Goal: Task Accomplishment & Management: Use online tool/utility

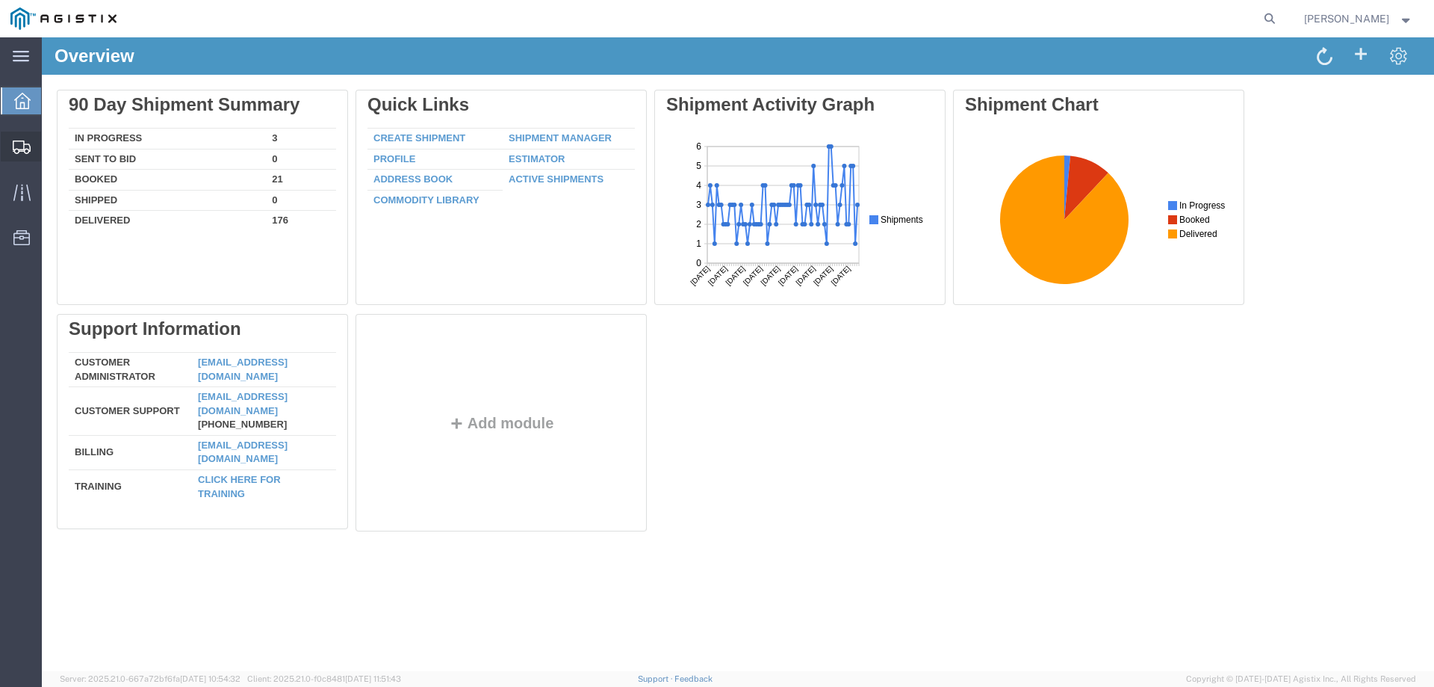
click at [0, 0] on span "Create from Template" at bounding box center [0, 0] width 0 height 0
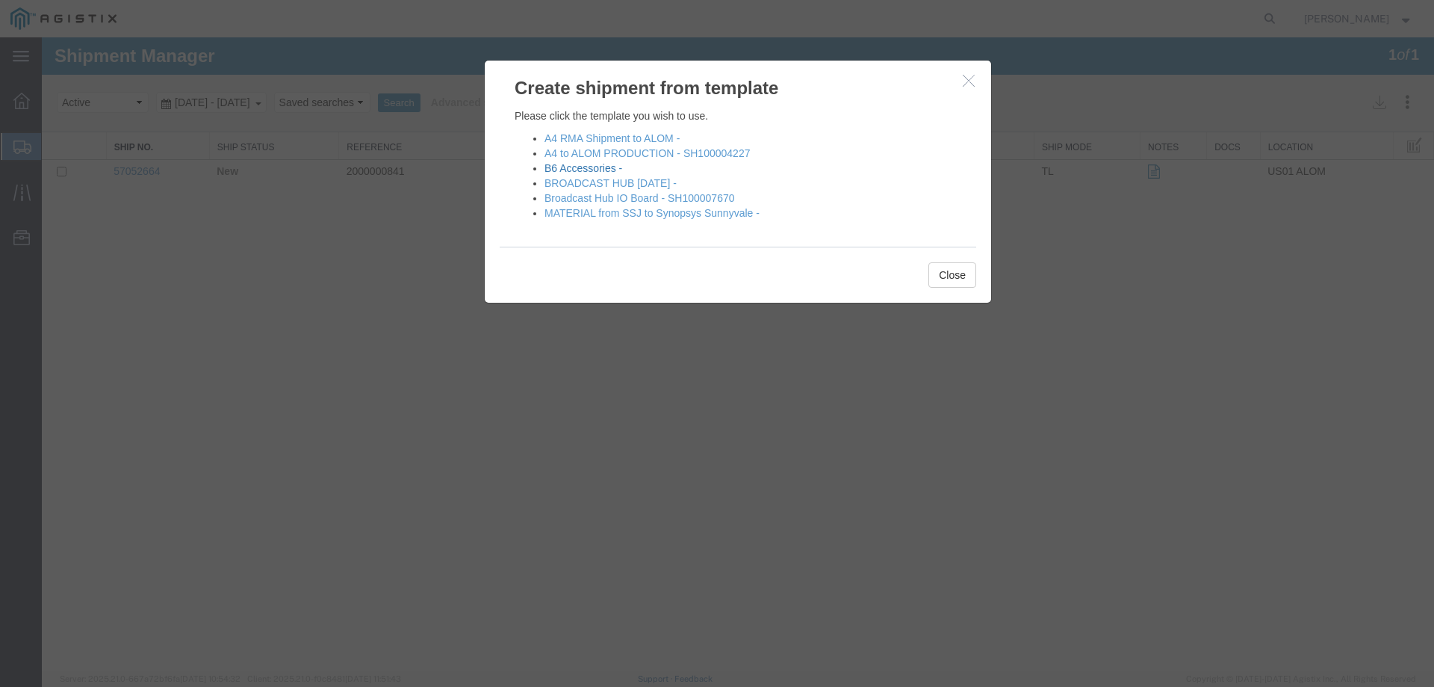
click at [612, 170] on link "B6 Accessories -" at bounding box center [584, 168] width 78 height 12
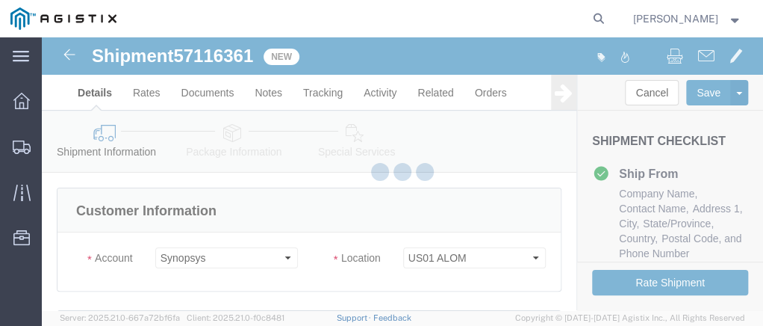
select select
select select "65511"
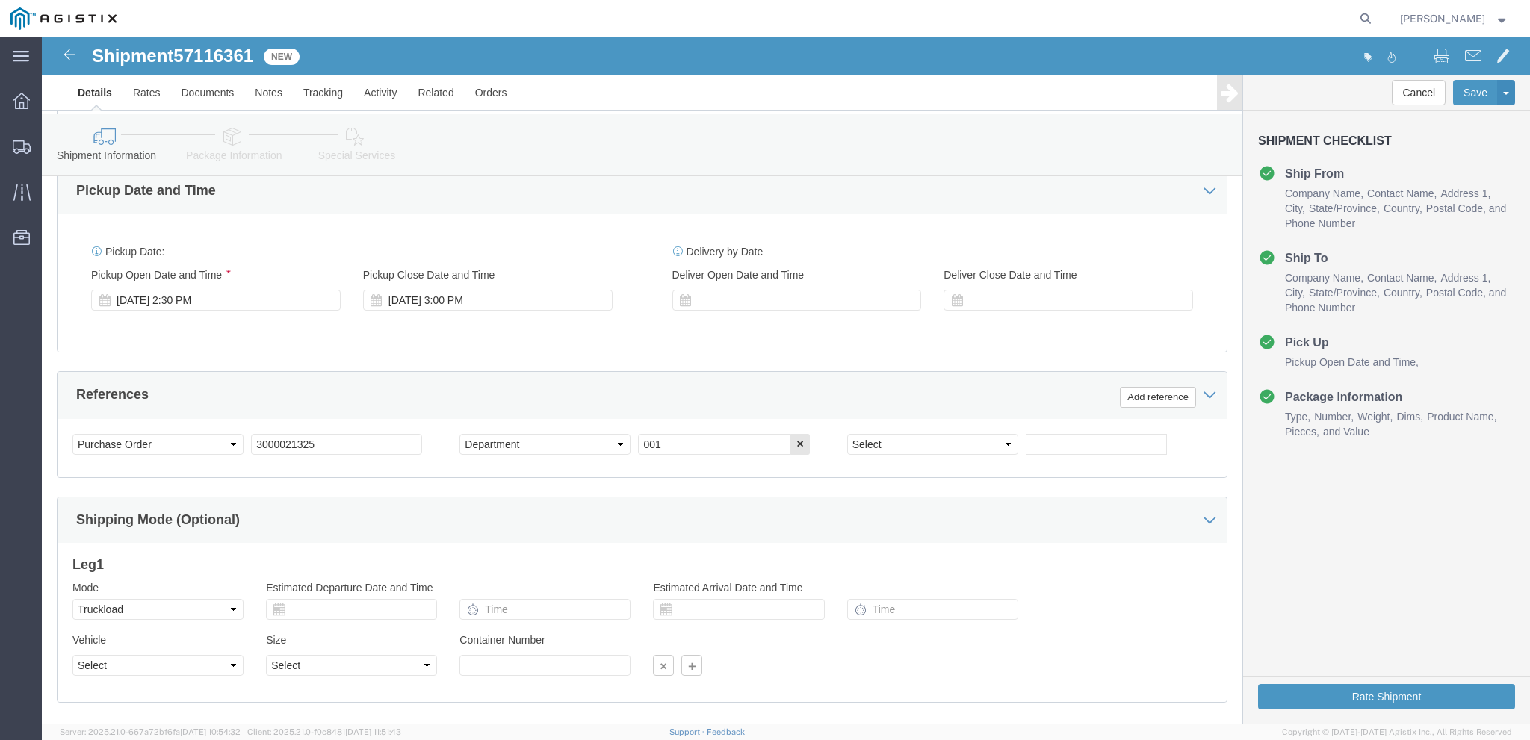
scroll to position [672, 0]
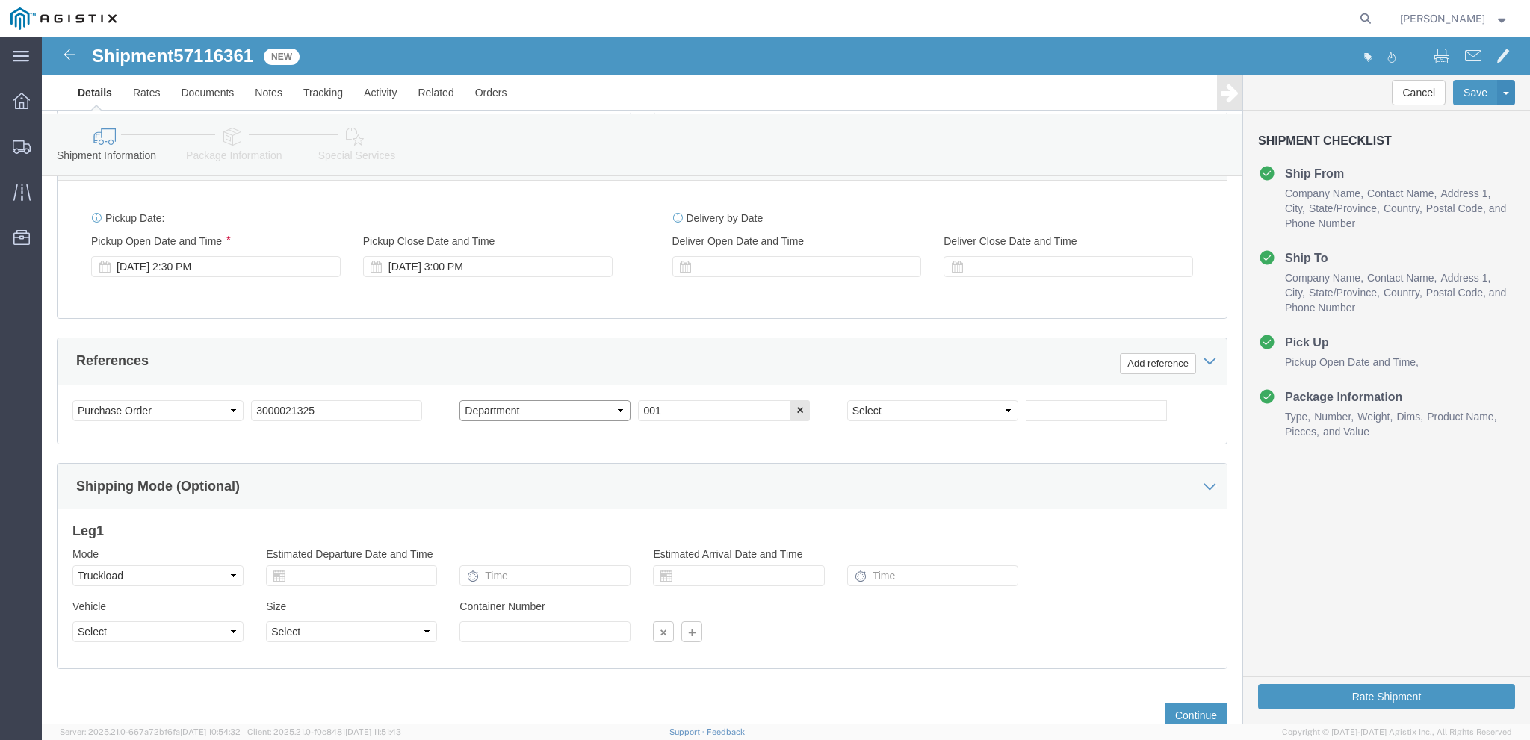
drag, startPoint x: 499, startPoint y: 375, endPoint x: 495, endPoint y: 383, distance: 9.0
click select "Select Account Type Activity ID Airline Appointment Number ASN Batch Request # …"
drag, startPoint x: 467, startPoint y: 422, endPoint x: 495, endPoint y: 418, distance: 28.0
click div "Customer Information Account Select Sanmina Synopsys Location Select US01 [GEOG…"
click button "button"
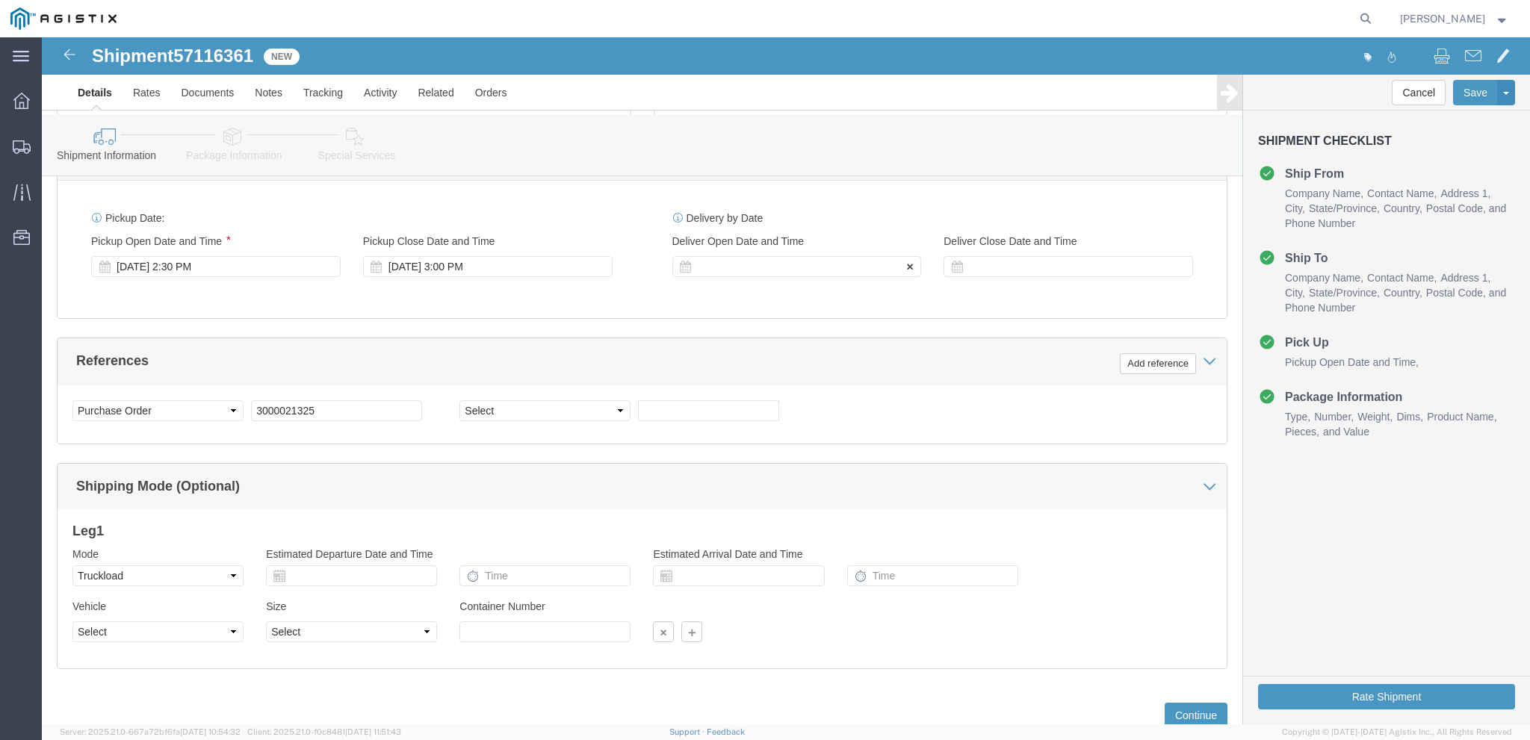
click div
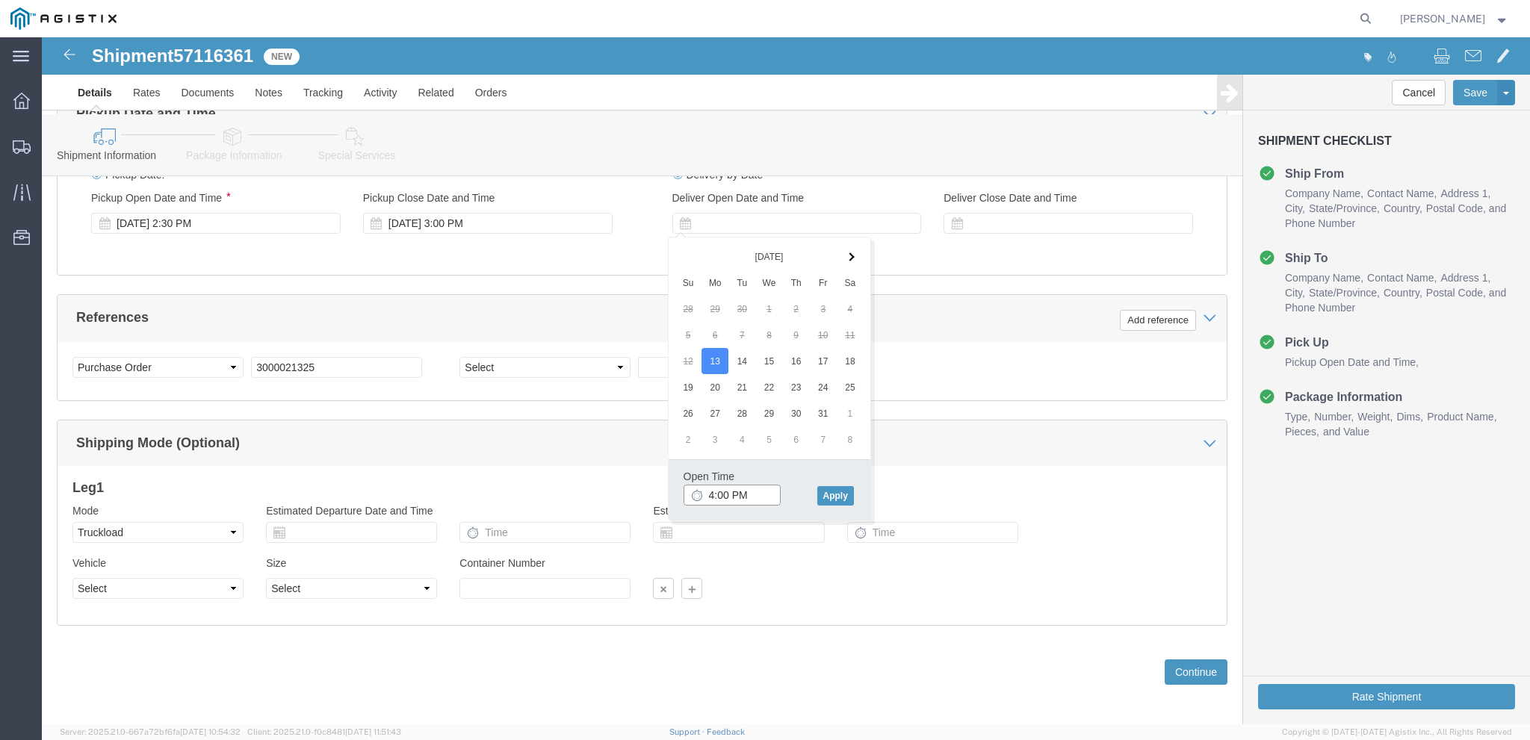
scroll to position [721, 0]
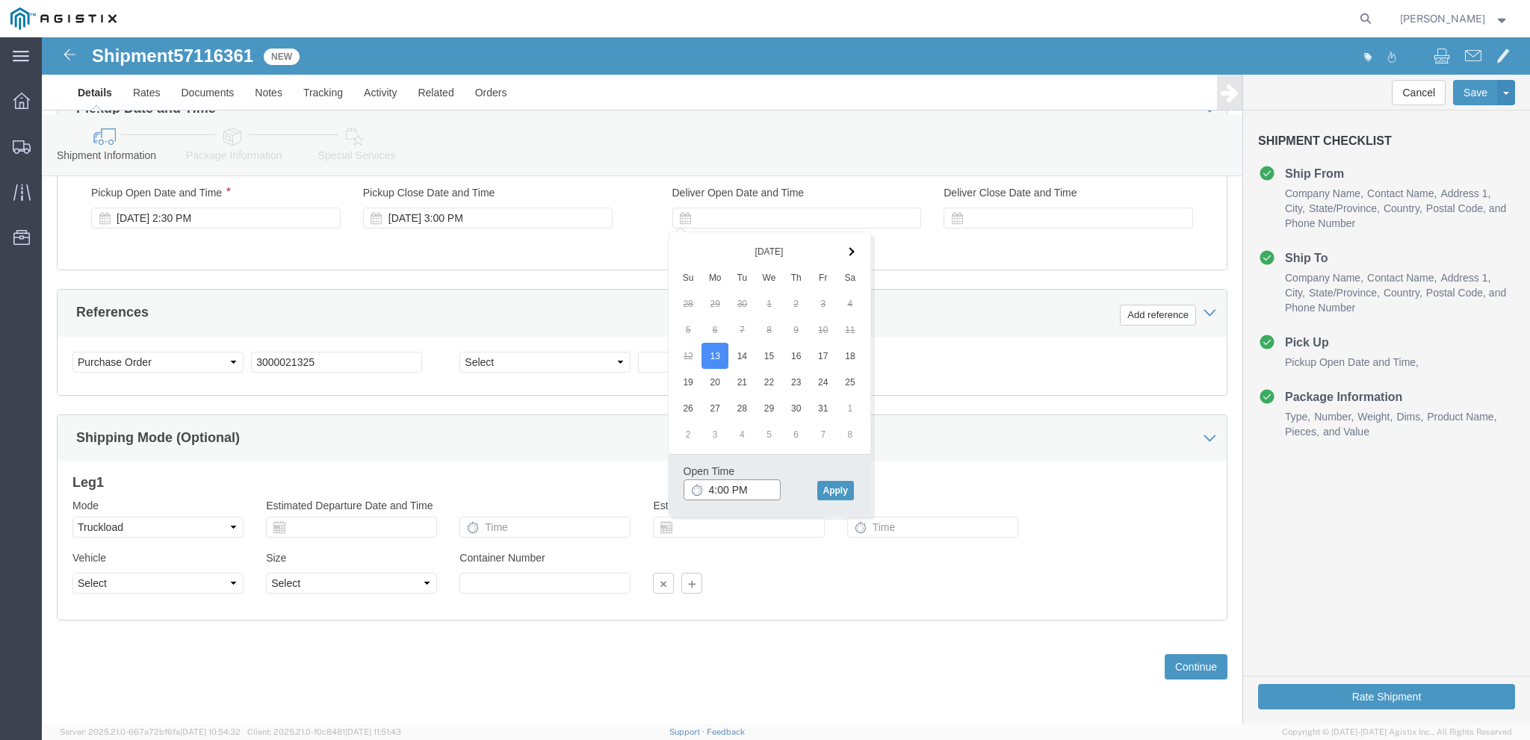
click input "4:00 PM"
type input "3:30 PM"
click button "Apply"
click div
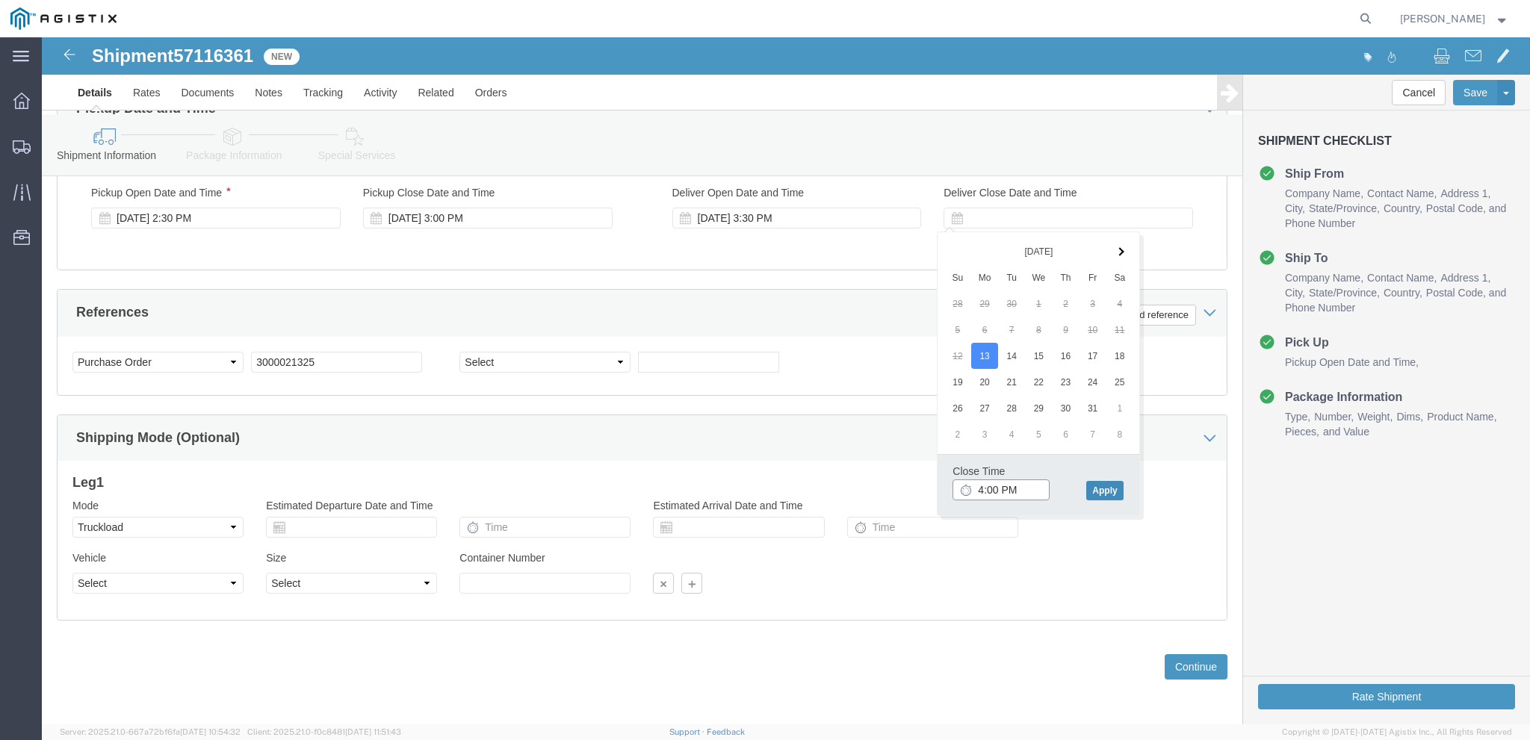
type input "4:00 PM"
click button "Apply"
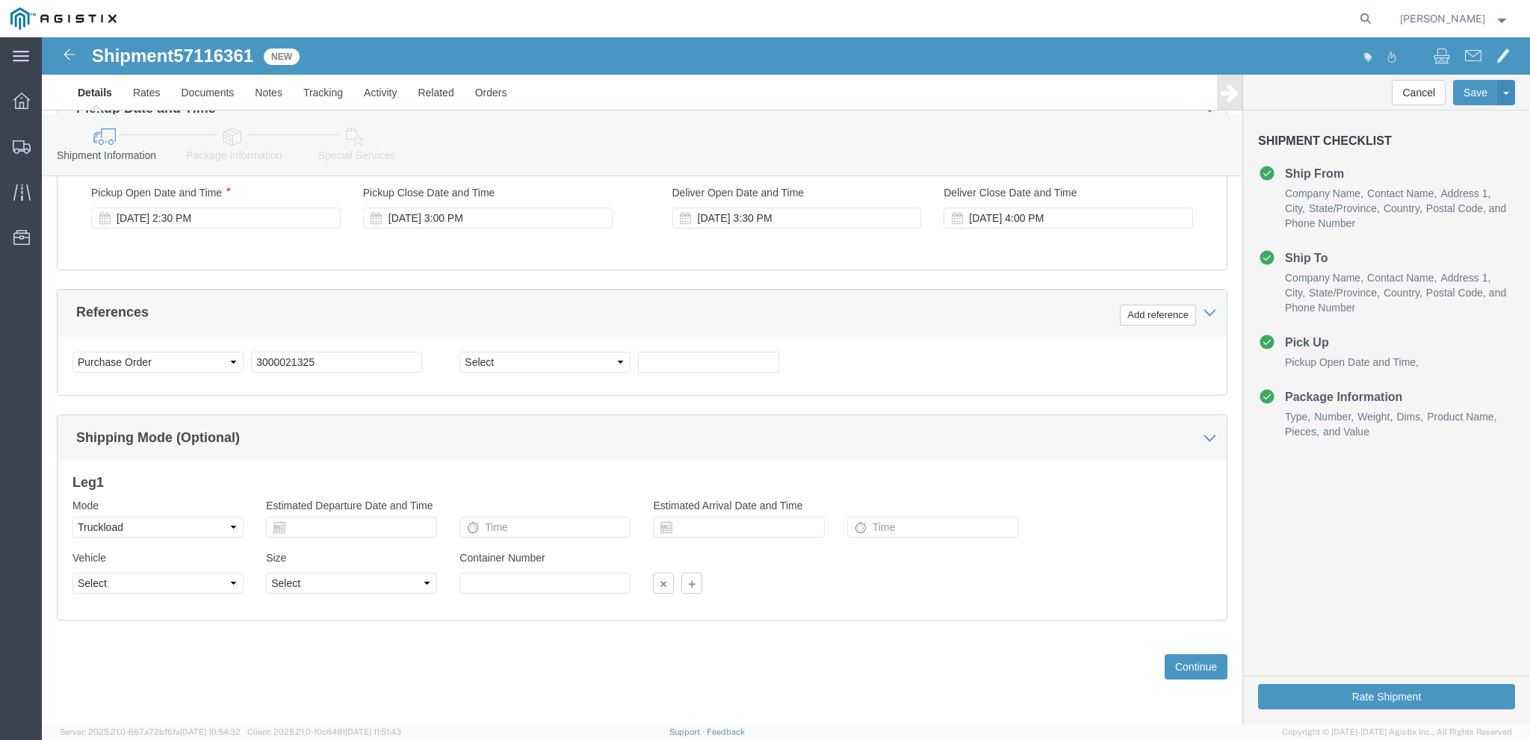
click div "Mode Select Air Less than Truckload Multi-Leg Ocean Freight Rail Small Parcel T…"
click button "Continue"
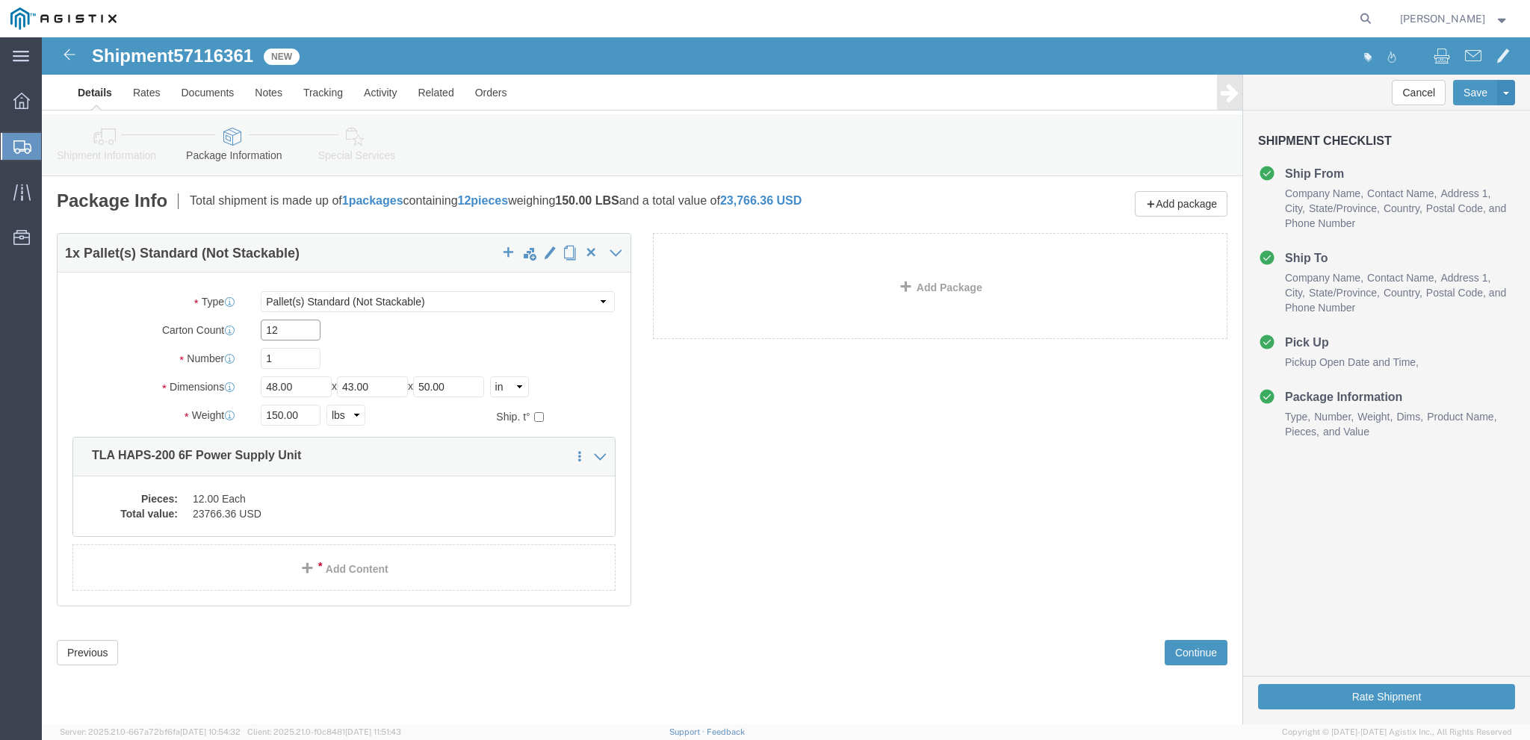
click input "12"
type input "13"
click dd "12.00 Each"
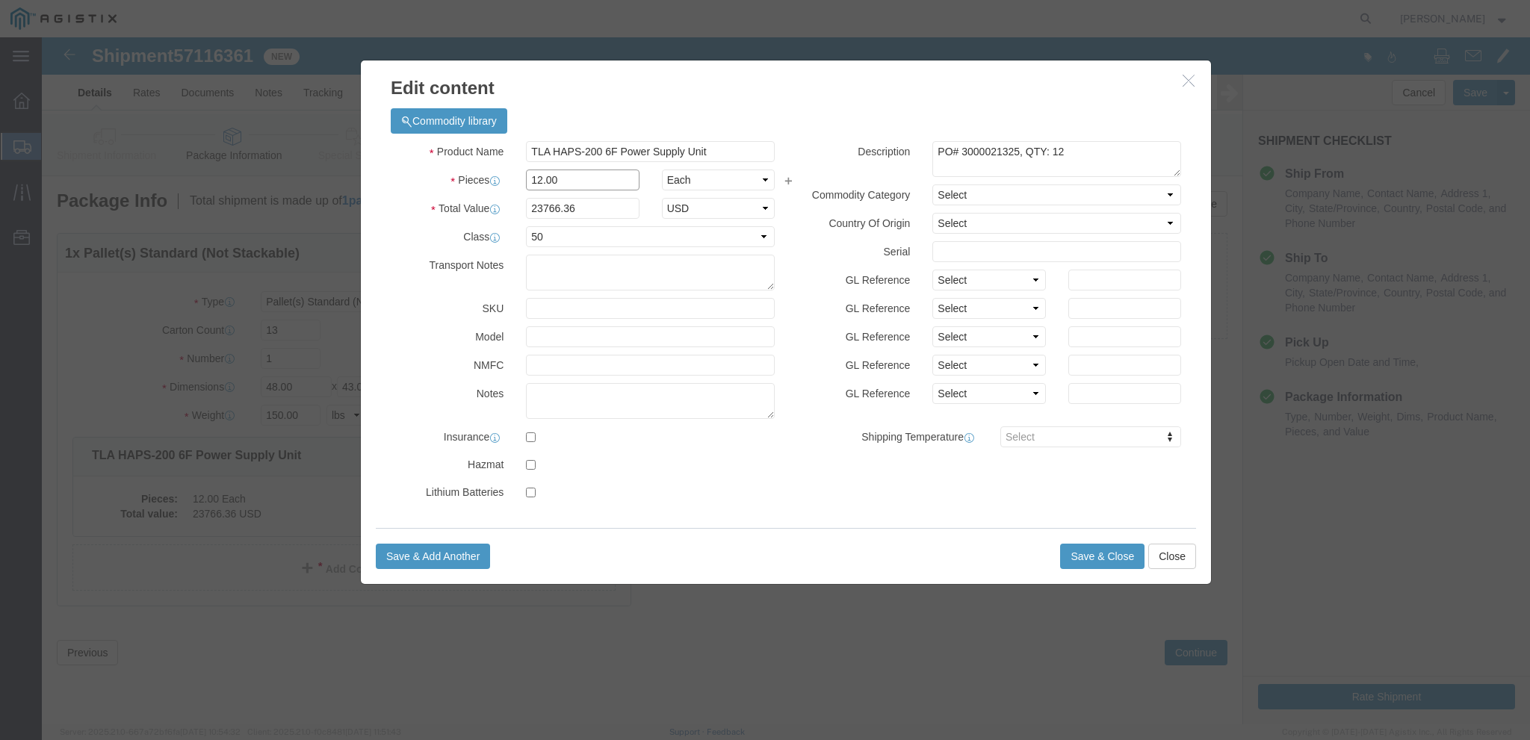
click input "12.00"
type input "13"
type input "25746.89"
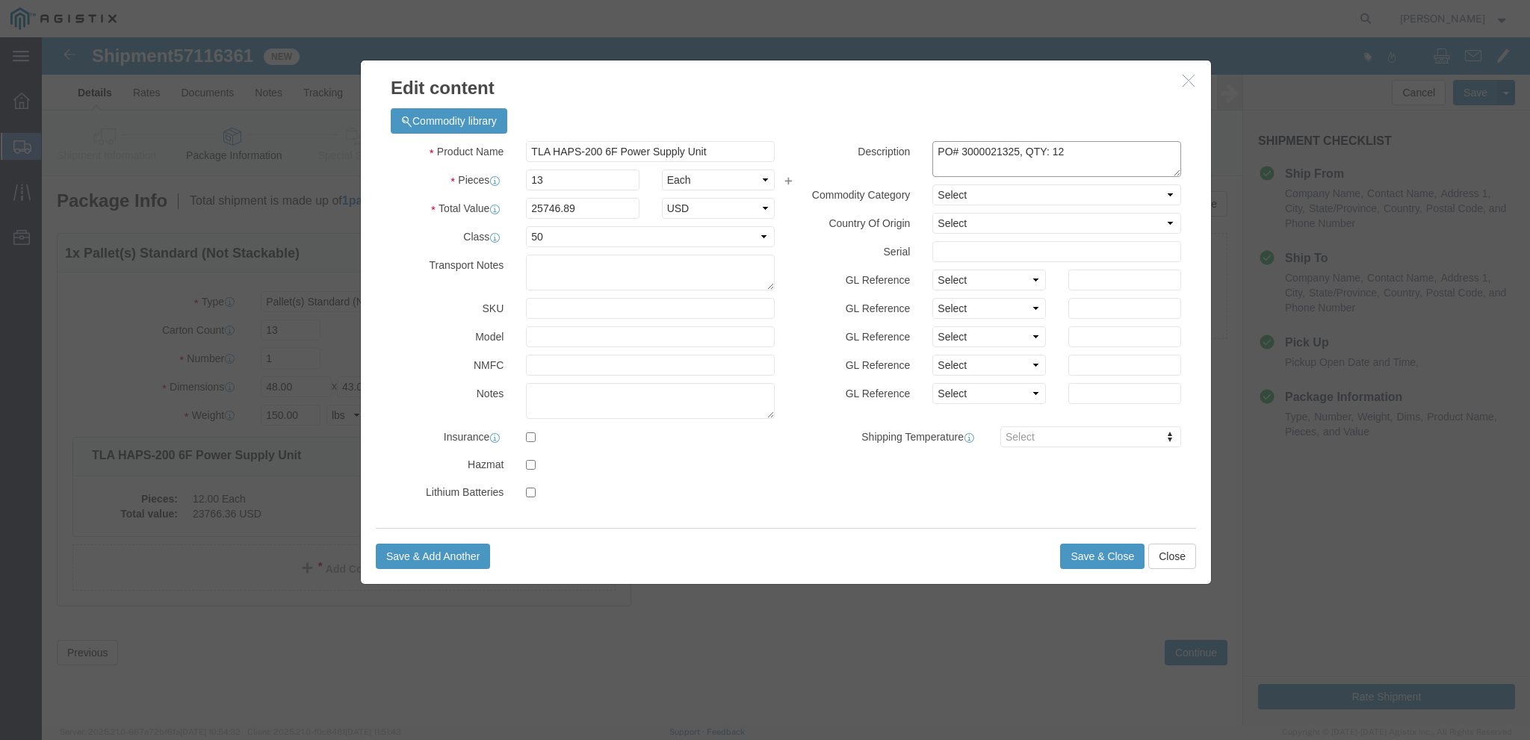
click textarea "PO# 3000021325, QTY: 12"
type textarea "PO# 3000021325, QTY: 13"
click button "Save & Close"
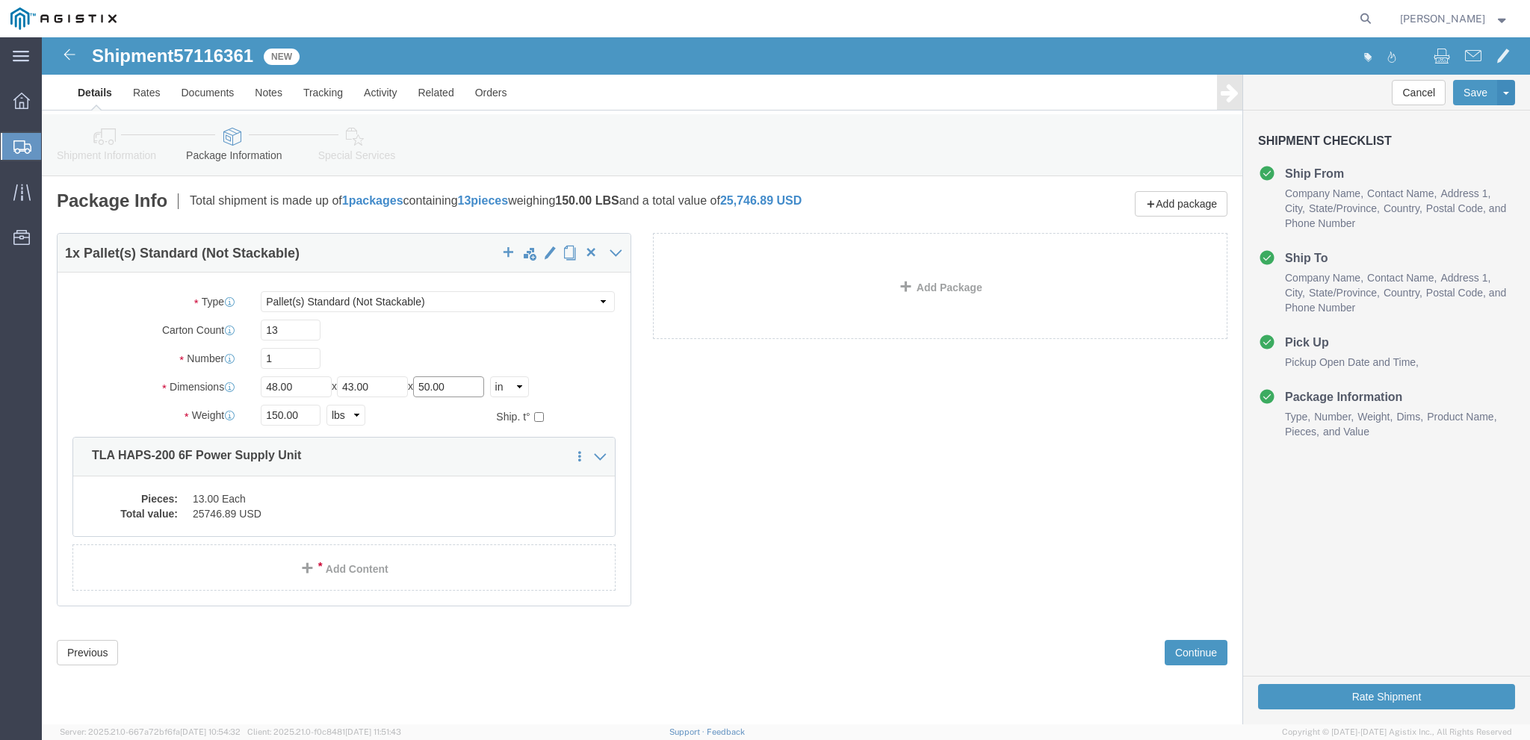
click input "50.00"
type input "40"
click div "1 x Pallet(s) Standard (Not Stackable) Package Type Select Bale(s) Basket(s) Bo…"
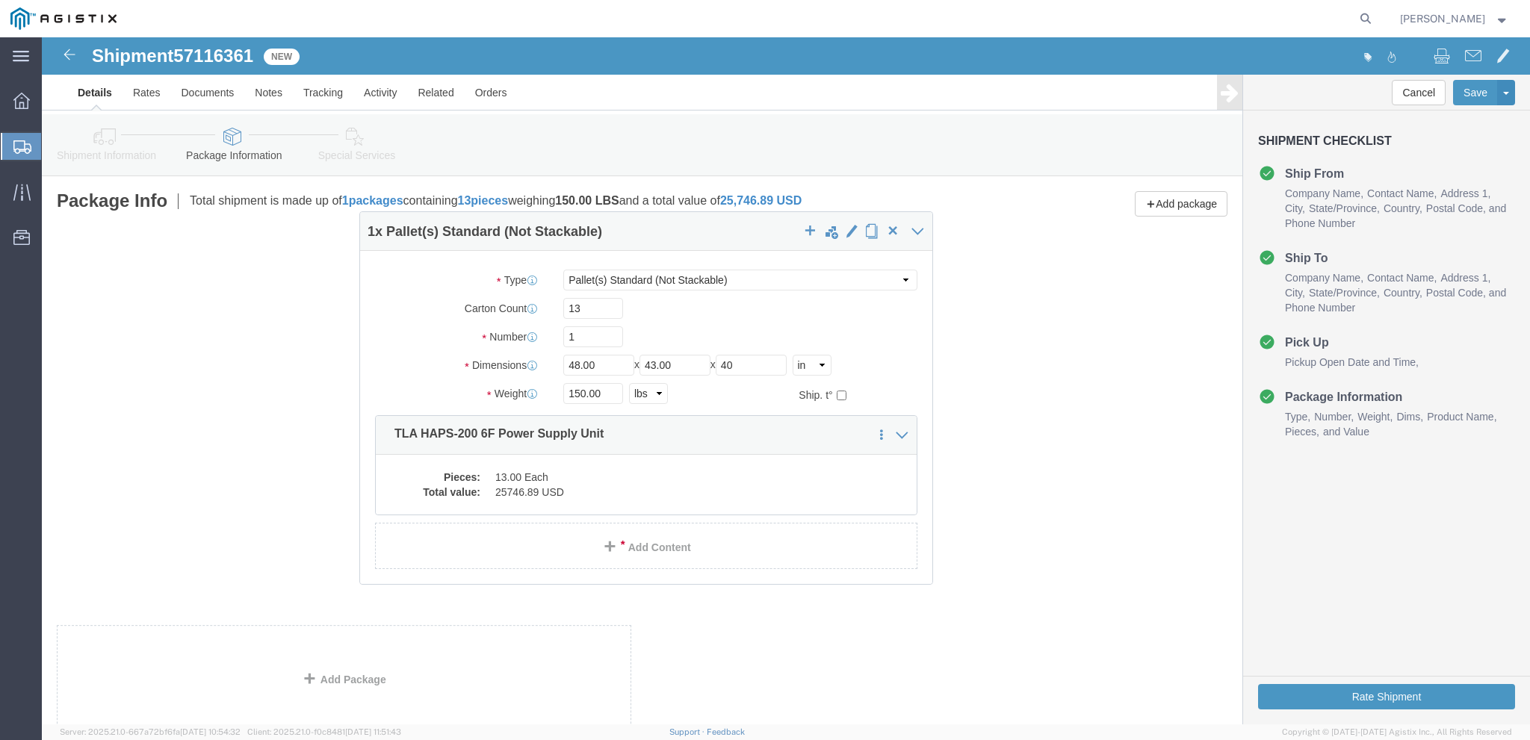
drag, startPoint x: 786, startPoint y: 226, endPoint x: 423, endPoint y: 196, distance: 364.2
click div "1 x Pallet(s) Standard (Not Stackable) Package Type Select Bale(s) Basket(s) Bo…"
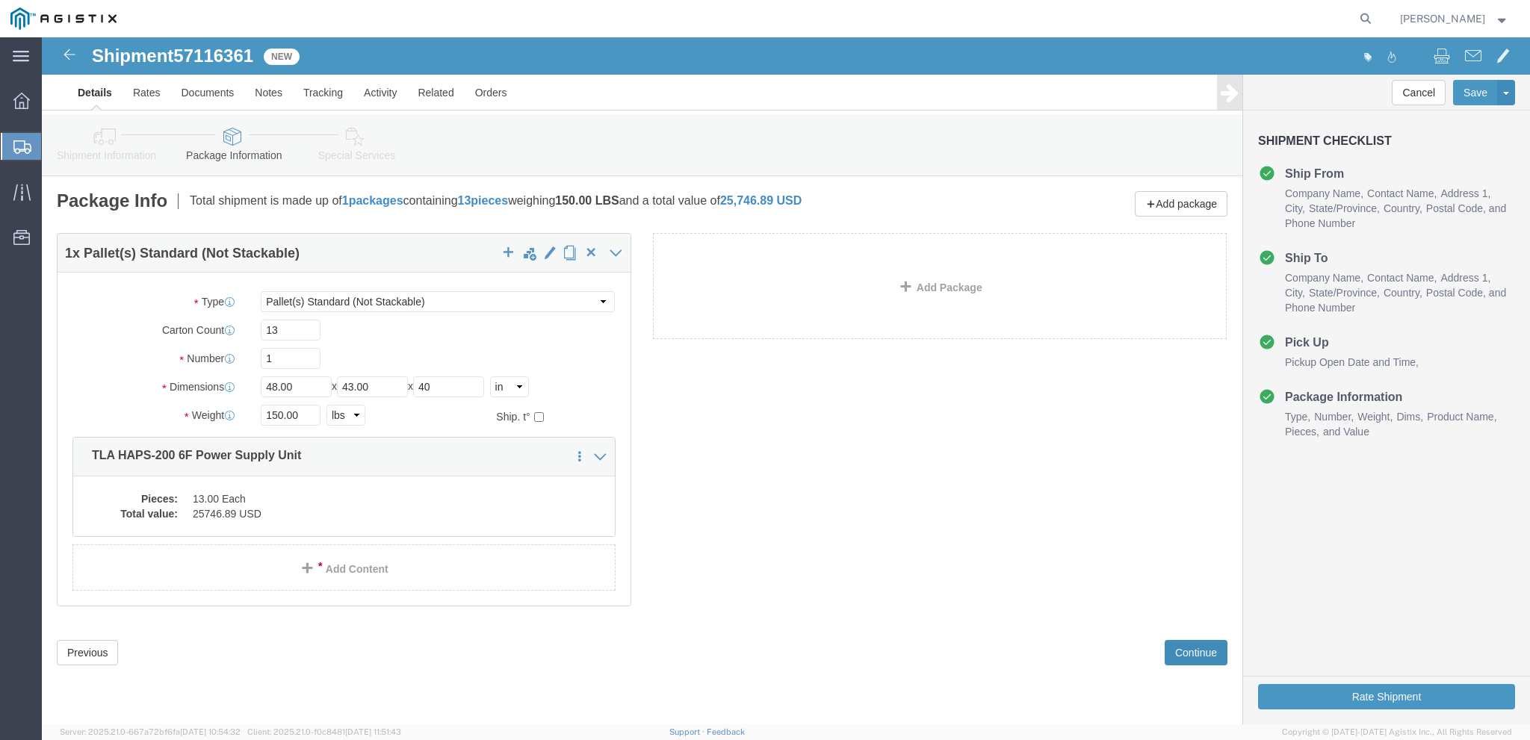
click button "Continue"
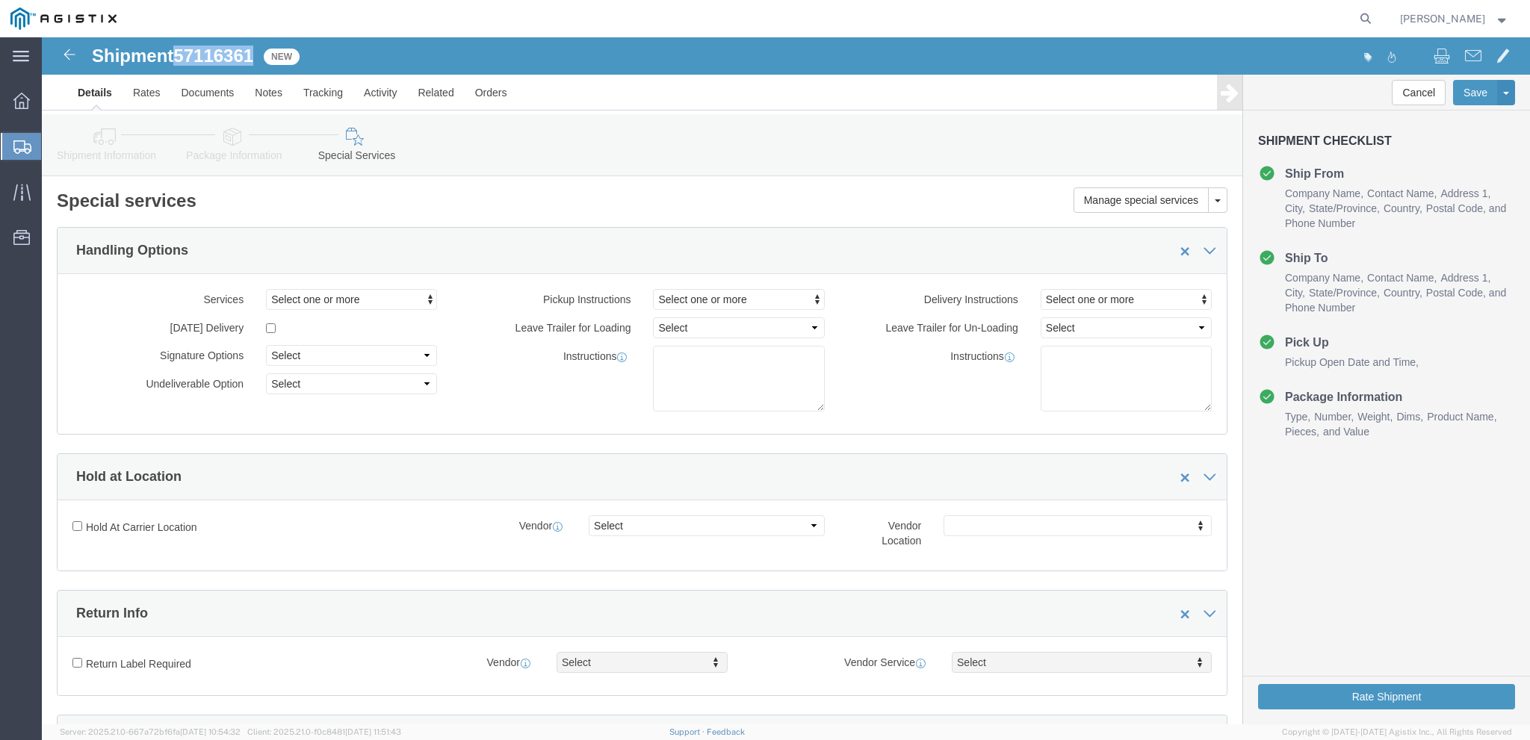
drag, startPoint x: 219, startPoint y: 22, endPoint x: 137, endPoint y: 10, distance: 82.9
click div "Shipment 57116361 New"
copy span "57116361"
click div "Manage special services Handling Options Hold at Location Return Info Service O…"
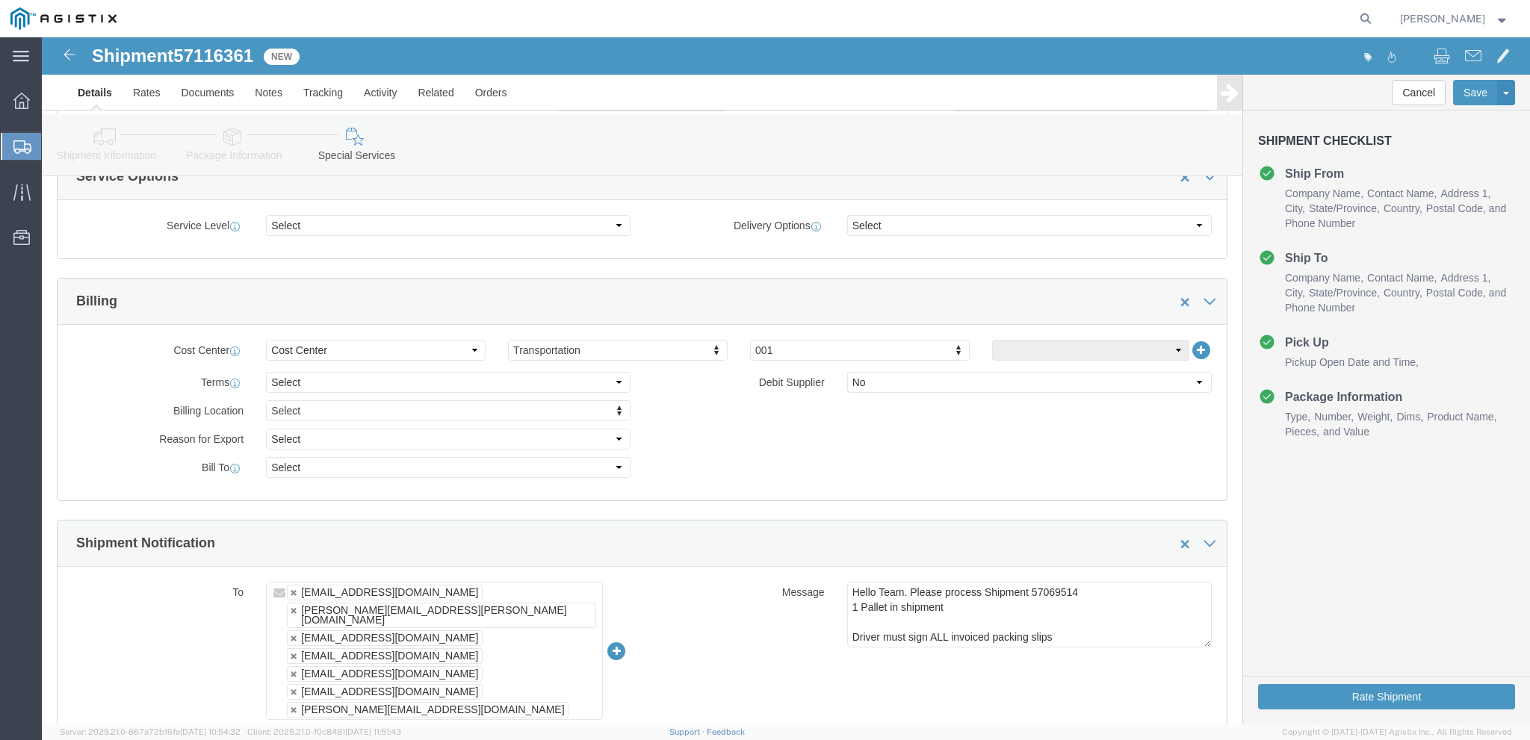
scroll to position [598, 0]
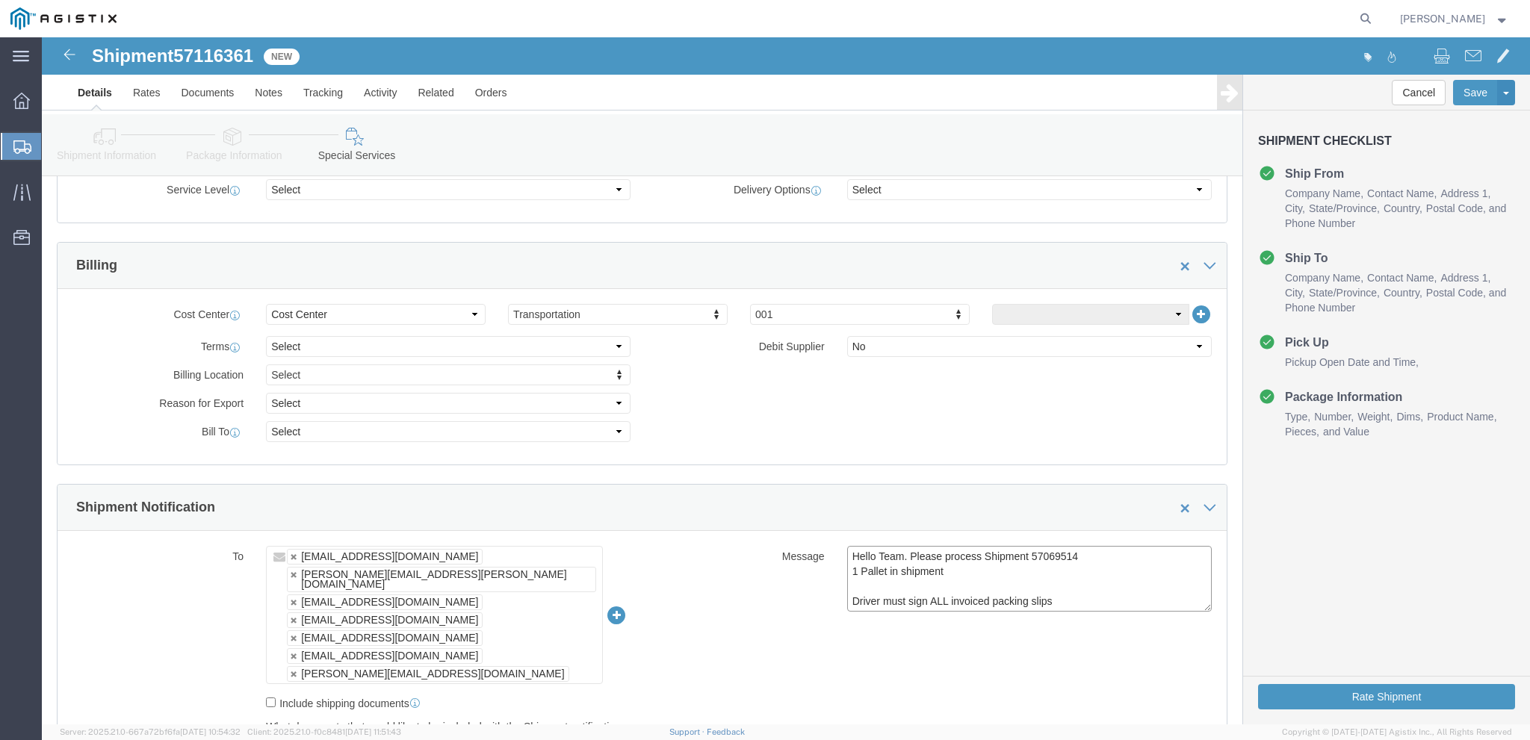
drag, startPoint x: 1014, startPoint y: 520, endPoint x: 984, endPoint y: 518, distance: 29.9
click textarea "Hello Team. Please process Shipment 57069514 1 Pallet in shipment Driver must s…"
paste textarea "116361"
type textarea "Hello Team. Please process Shipment 57116361 1 Pallet in shipment Driver must s…"
click button "Rate Shipment"
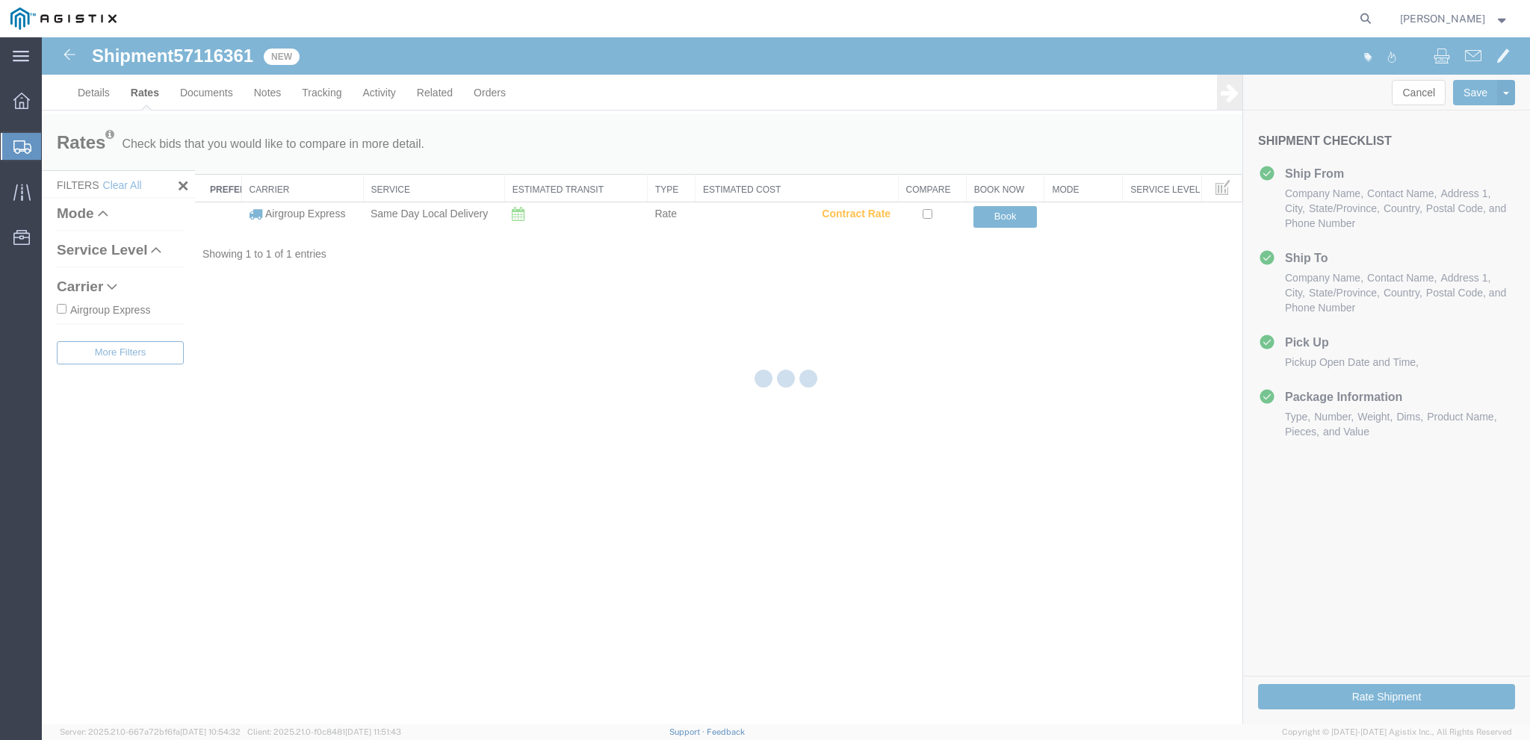
scroll to position [0, 0]
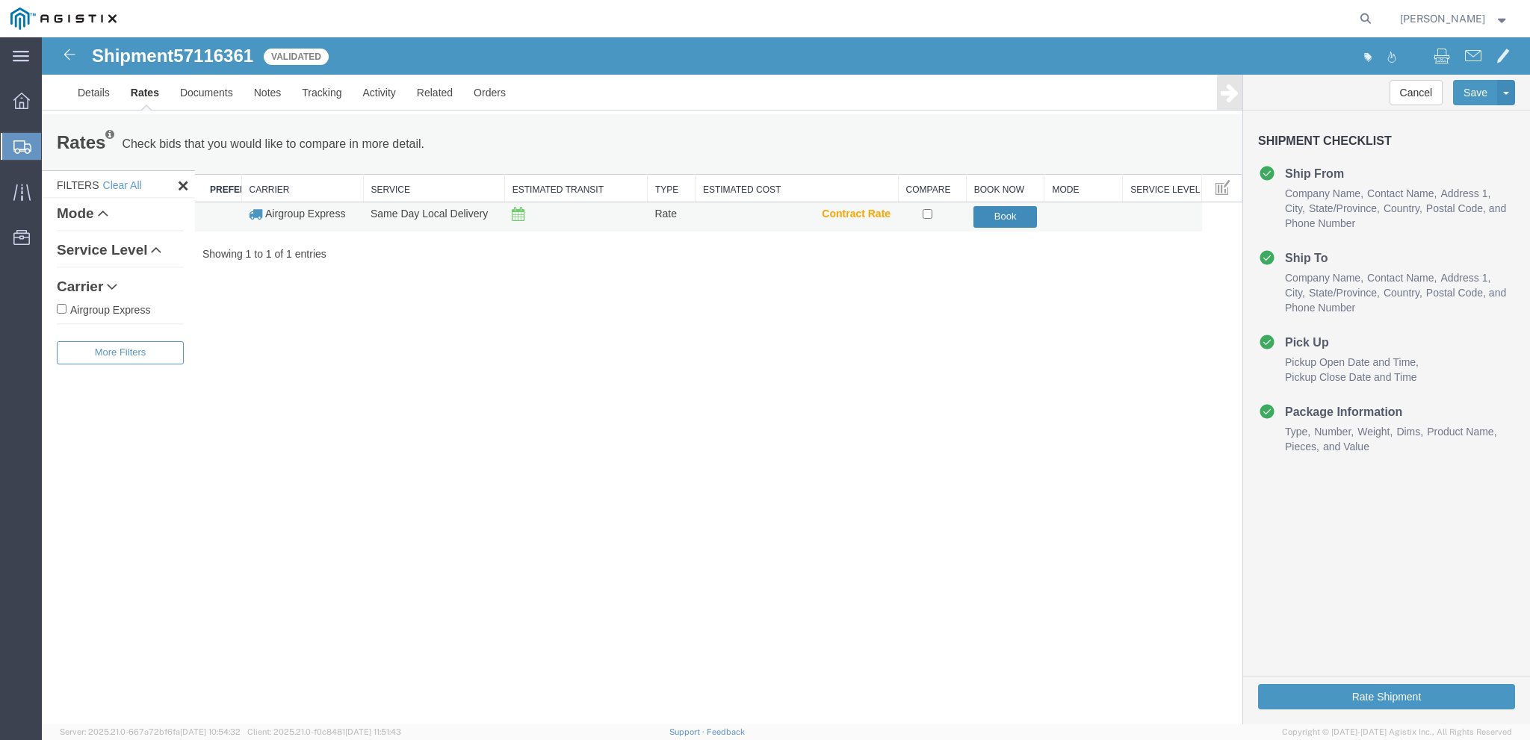
click at [998, 208] on button "Book" at bounding box center [1004, 217] width 63 height 22
